Goal: Information Seeking & Learning: Learn about a topic

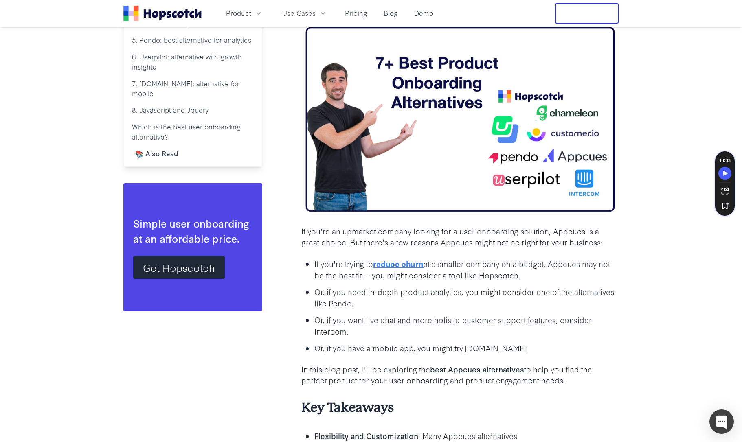
click at [161, 10] on icon "Home" at bounding box center [162, 13] width 78 height 15
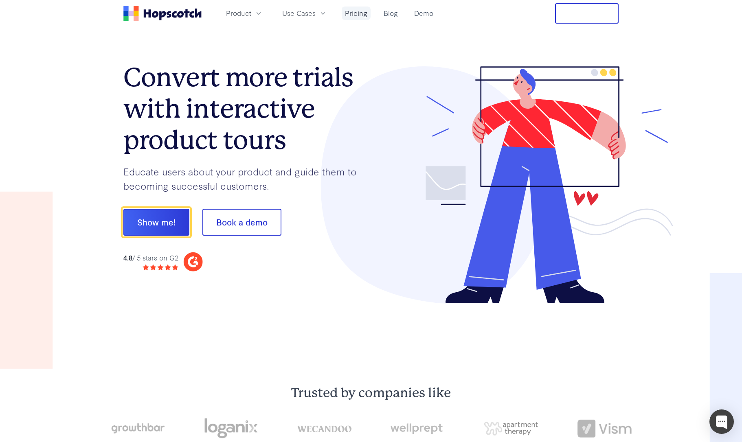
click at [351, 10] on link "Pricing" at bounding box center [356, 13] width 29 height 13
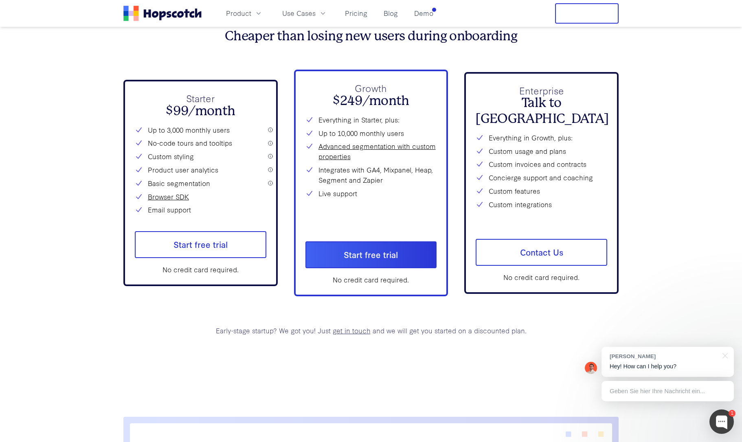
scroll to position [3058, 0]
click at [414, 12] on link "Demo" at bounding box center [424, 13] width 26 height 13
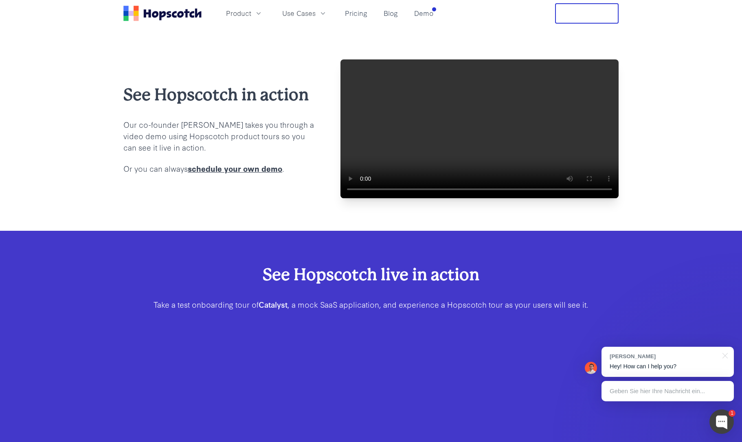
click at [490, 144] on video at bounding box center [480, 128] width 278 height 139
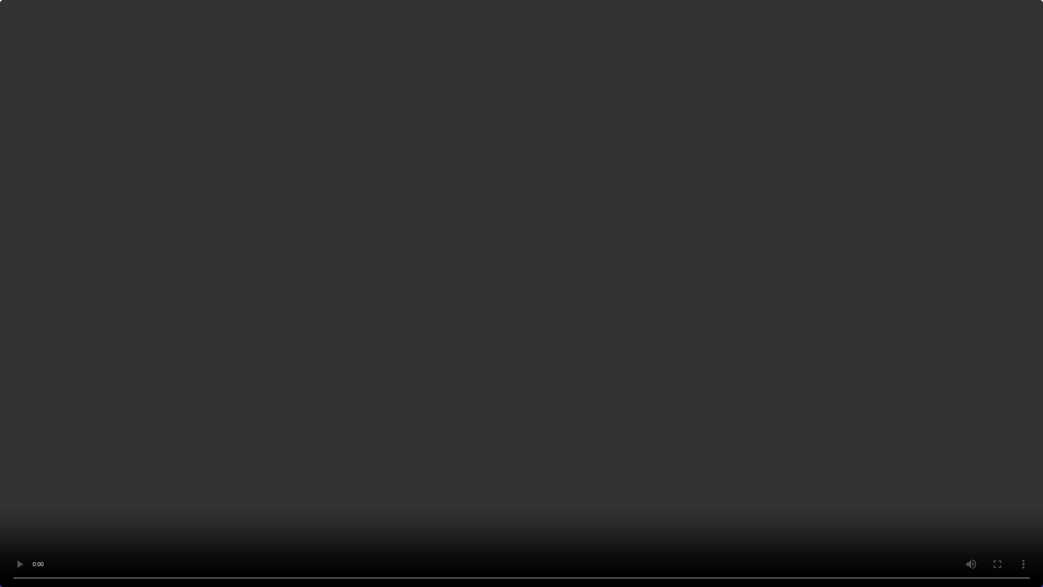
click at [480, 181] on video at bounding box center [521, 293] width 1043 height 587
click at [444, 233] on video at bounding box center [521, 293] width 1043 height 587
click at [251, 145] on video at bounding box center [521, 293] width 1043 height 587
click at [95, 142] on video at bounding box center [521, 293] width 1043 height 587
click at [277, 132] on video at bounding box center [521, 293] width 1043 height 587
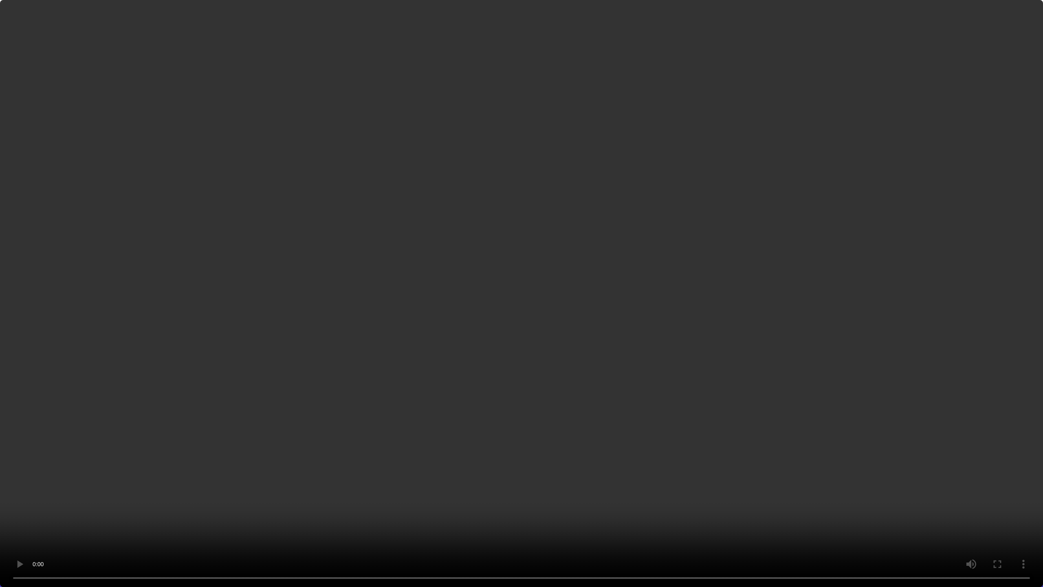
click at [278, 135] on video at bounding box center [521, 293] width 1043 height 587
click at [225, 89] on video at bounding box center [521, 293] width 1043 height 587
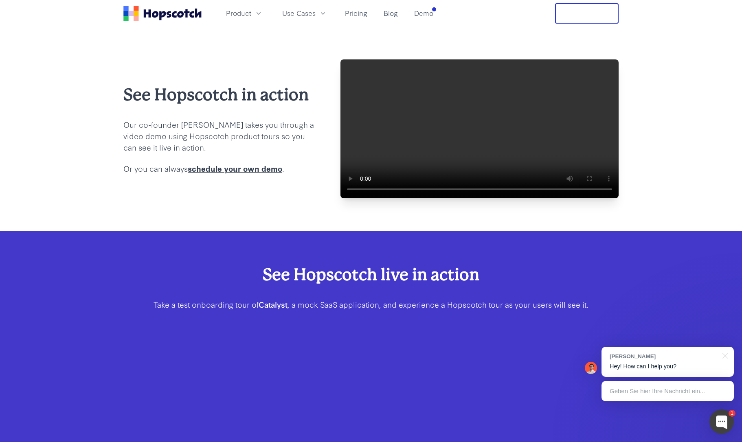
click at [480, 170] on video at bounding box center [480, 128] width 278 height 139
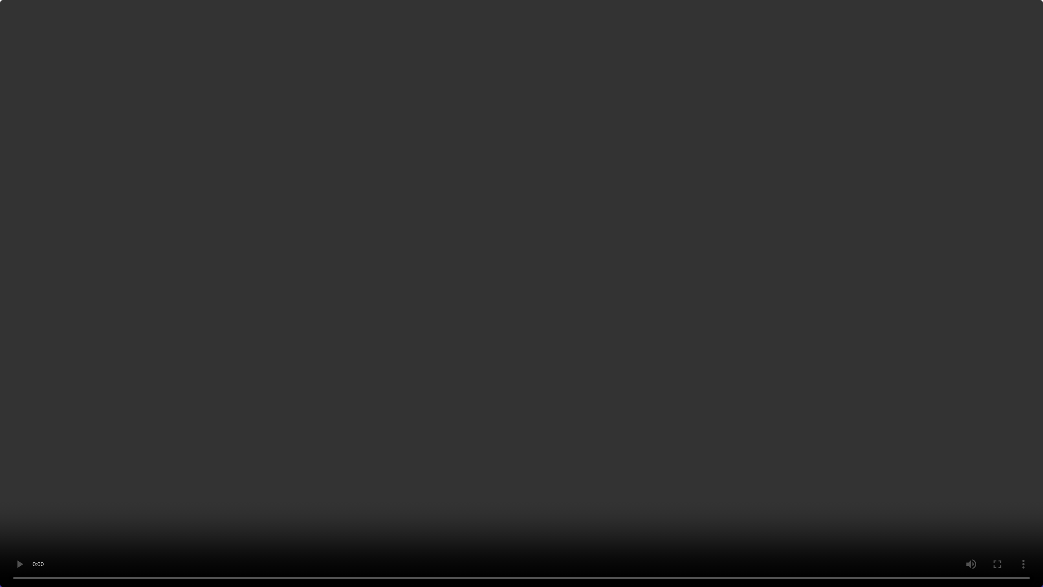
drag, startPoint x: 890, startPoint y: 243, endPoint x: 878, endPoint y: 241, distance: 11.9
click at [742, 243] on video at bounding box center [521, 293] width 1043 height 587
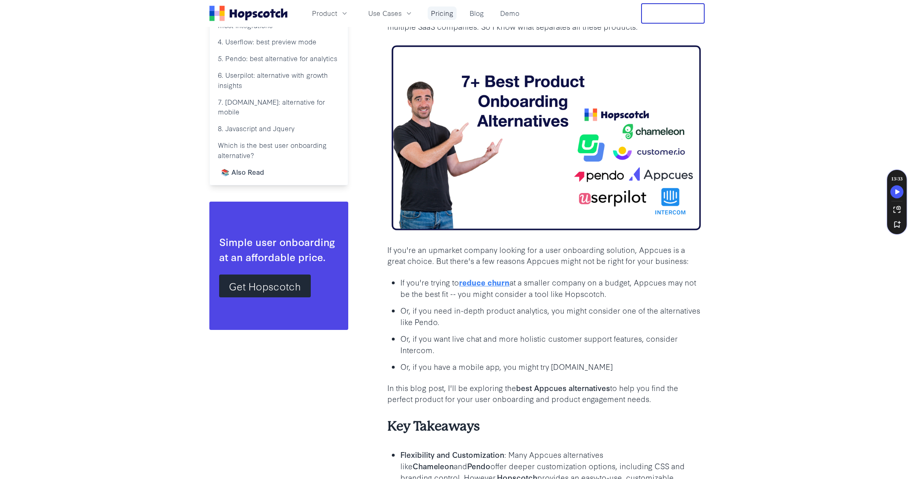
click at [445, 12] on link "Pricing" at bounding box center [442, 13] width 29 height 13
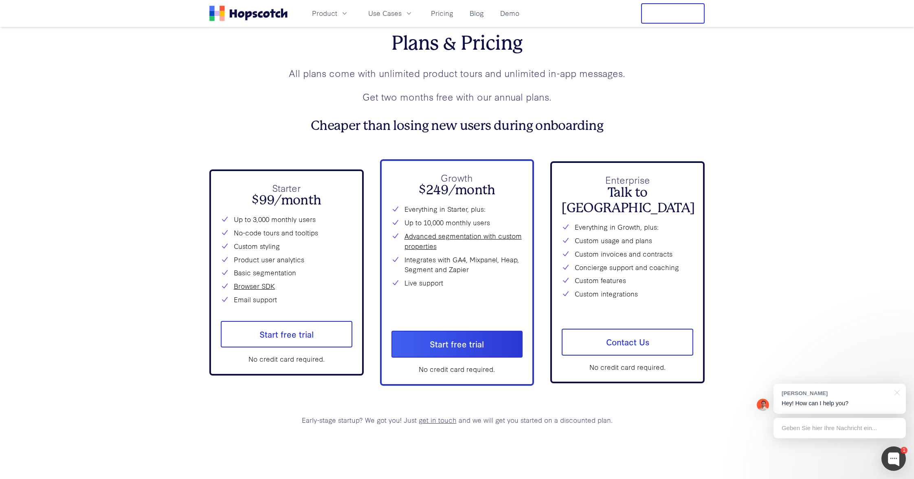
scroll to position [3000, 0]
